Goal: Check status

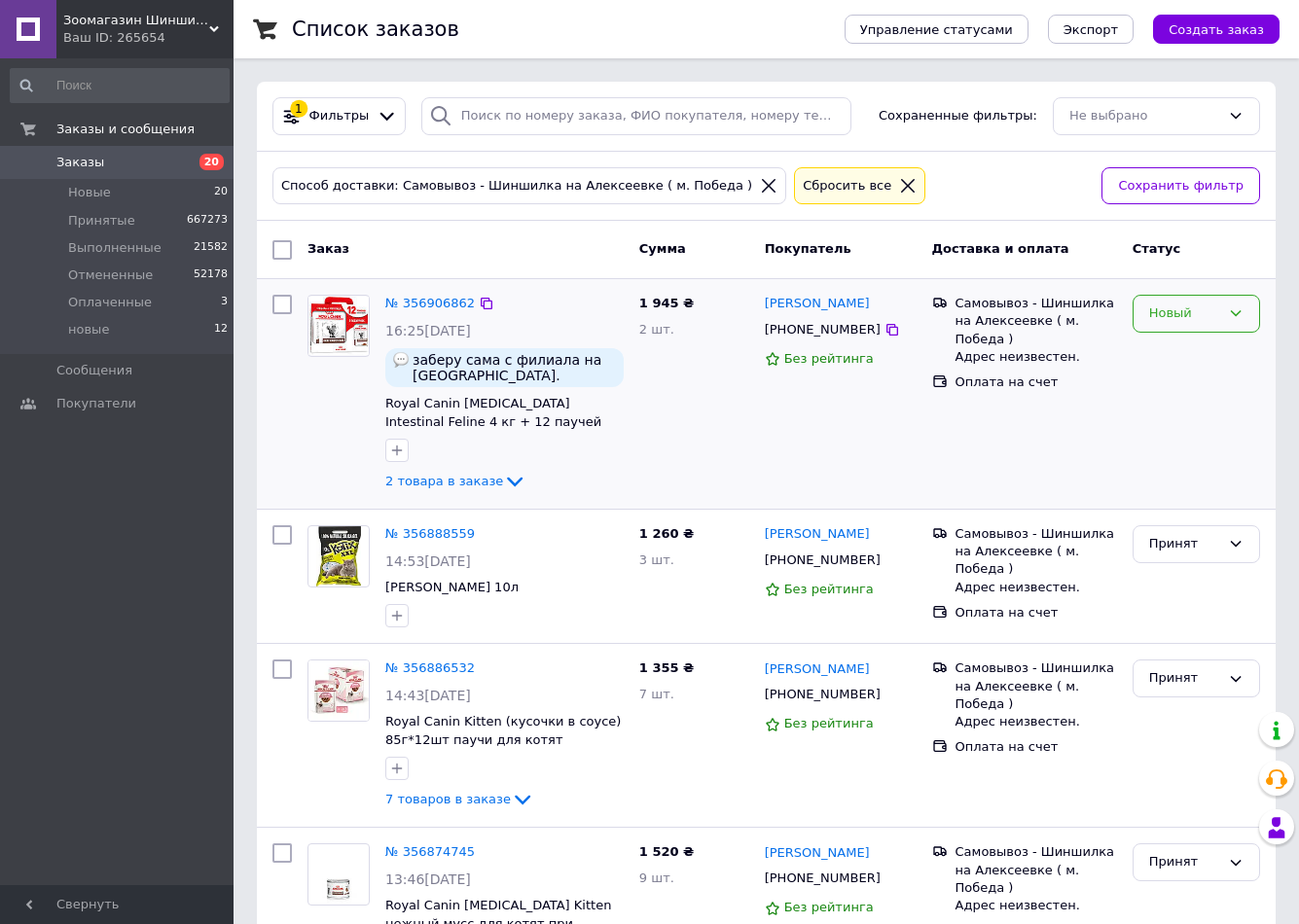
click at [1236, 312] on icon at bounding box center [1235, 313] width 16 height 16
click at [1164, 350] on li "Принят" at bounding box center [1196, 354] width 125 height 36
click at [411, 304] on link "№ 356906862" at bounding box center [430, 302] width 90 height 15
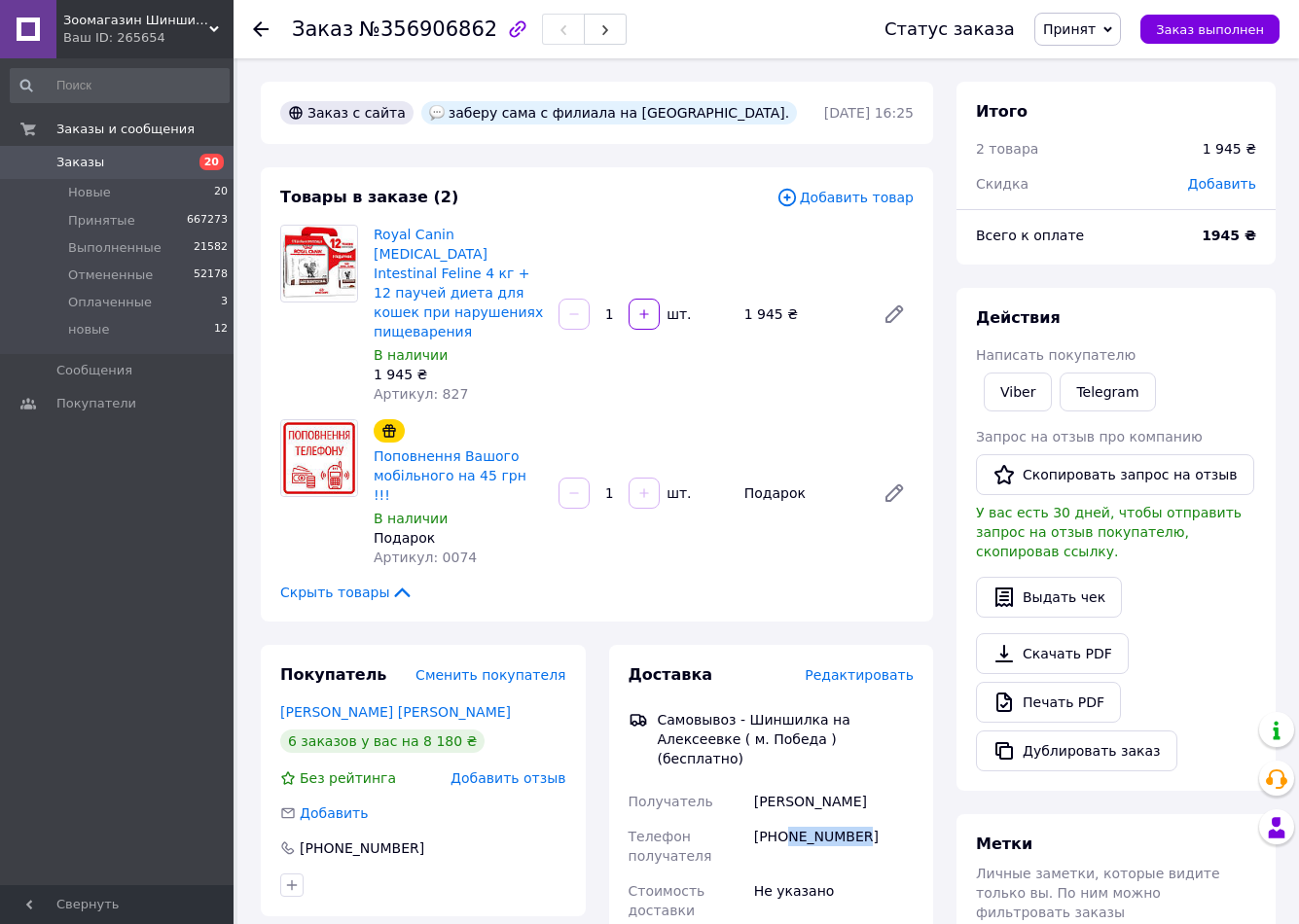
drag, startPoint x: 850, startPoint y: 777, endPoint x: 783, endPoint y: 778, distance: 67.0
click at [783, 820] on div "[PHONE_NUMBER]" at bounding box center [834, 846] width 167 height 55
copy div "974143006"
